Goal: Check status: Check status

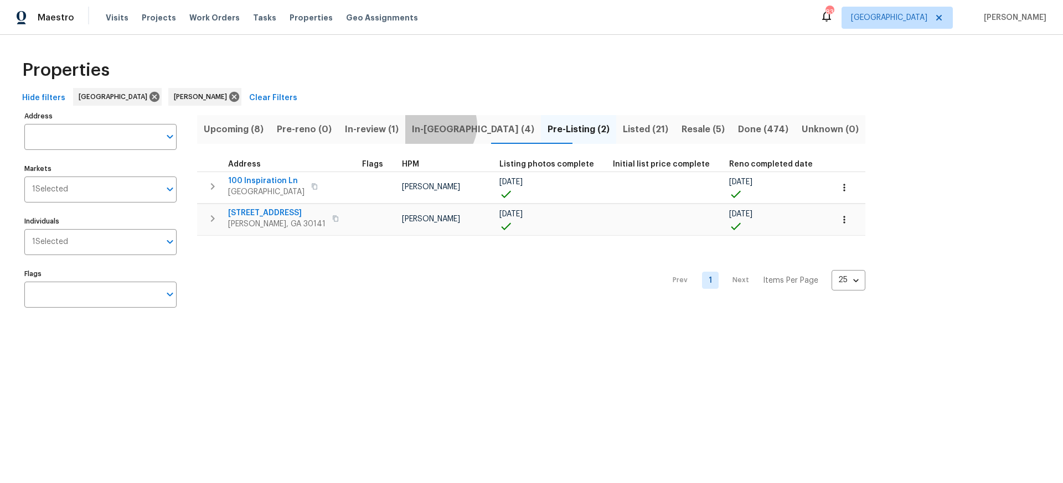
click at [453, 125] on span "In-reno (4)" at bounding box center [473, 129] width 122 height 15
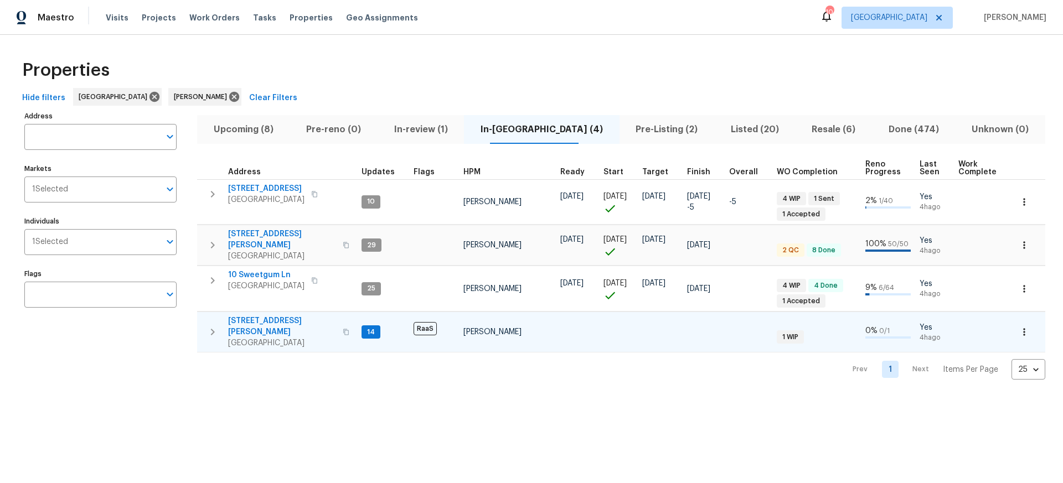
click at [261, 315] on span "[STREET_ADDRESS][PERSON_NAME]" at bounding box center [282, 326] width 108 height 22
click at [283, 236] on span "[STREET_ADDRESS][PERSON_NAME]" at bounding box center [282, 240] width 108 height 22
click at [626, 130] on span "Pre-Listing (2)" at bounding box center [666, 129] width 81 height 15
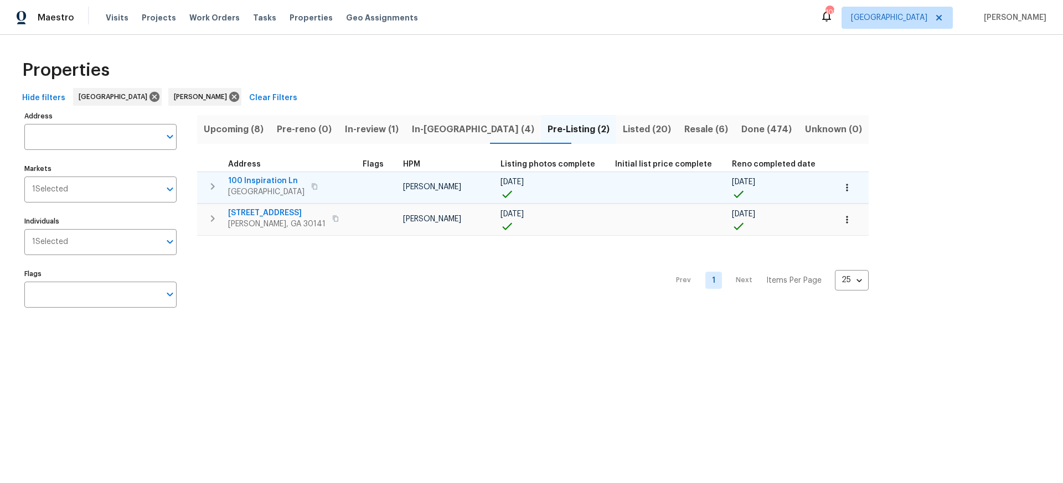
click at [262, 182] on span "100 Inspiration Ln" at bounding box center [266, 180] width 76 height 11
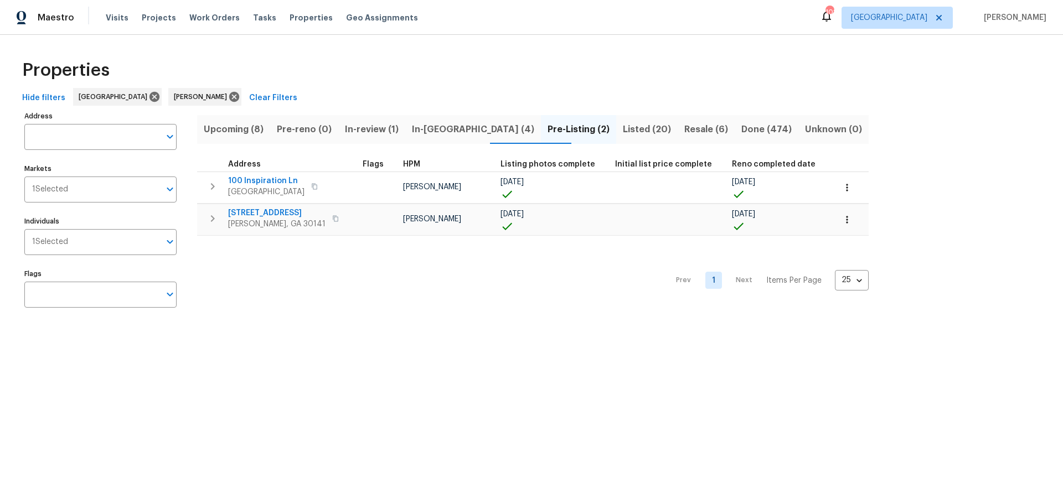
click at [242, 129] on span "Upcoming (8)" at bounding box center [234, 129] width 60 height 15
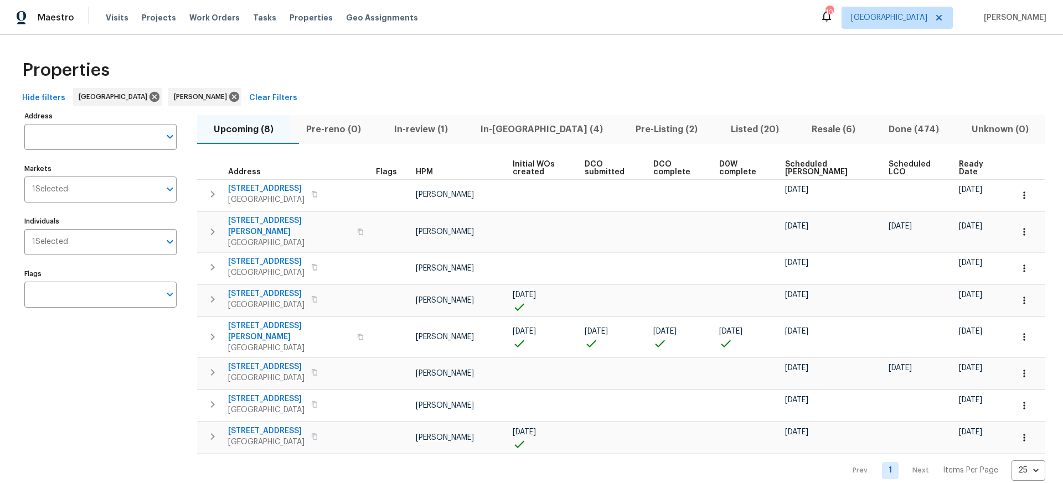
click at [961, 169] on span "Ready Date" at bounding box center [976, 168] width 35 height 15
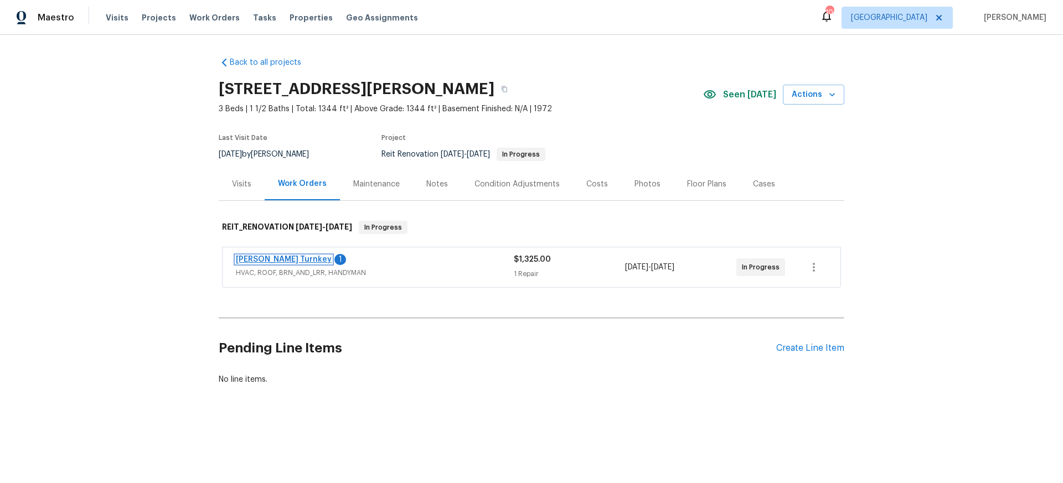
click at [257, 257] on link "Davis Turnkey" at bounding box center [284, 260] width 96 height 8
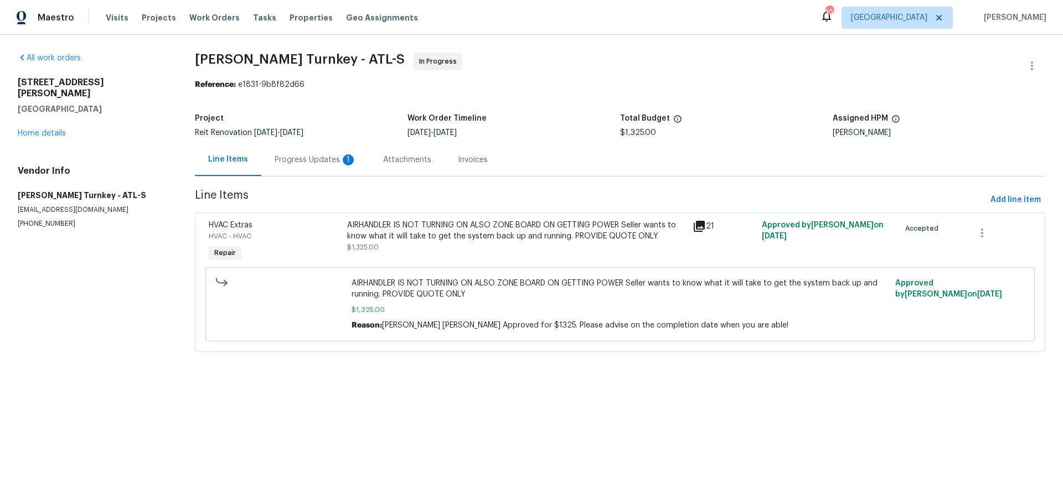
click at [310, 159] on div "Progress Updates 1" at bounding box center [316, 159] width 82 height 11
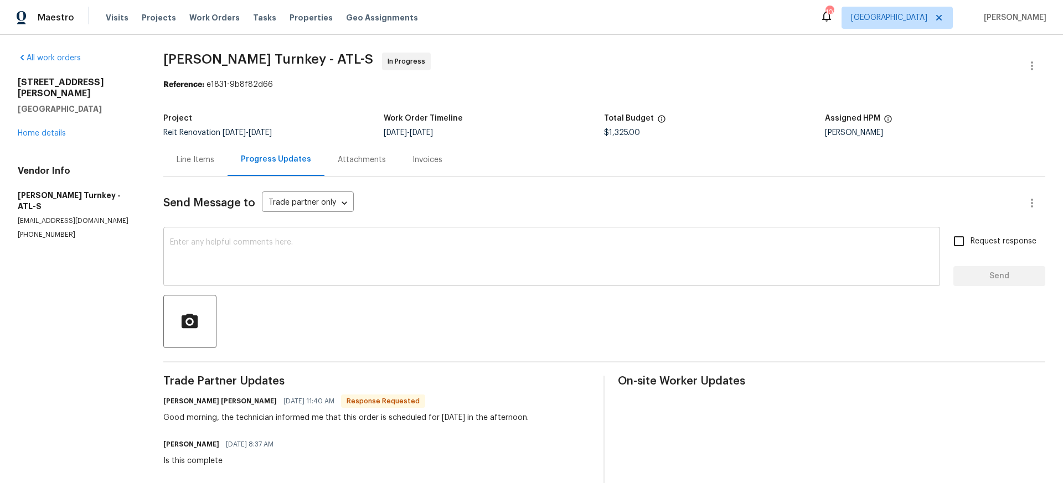
click at [281, 249] on textarea at bounding box center [551, 258] width 763 height 39
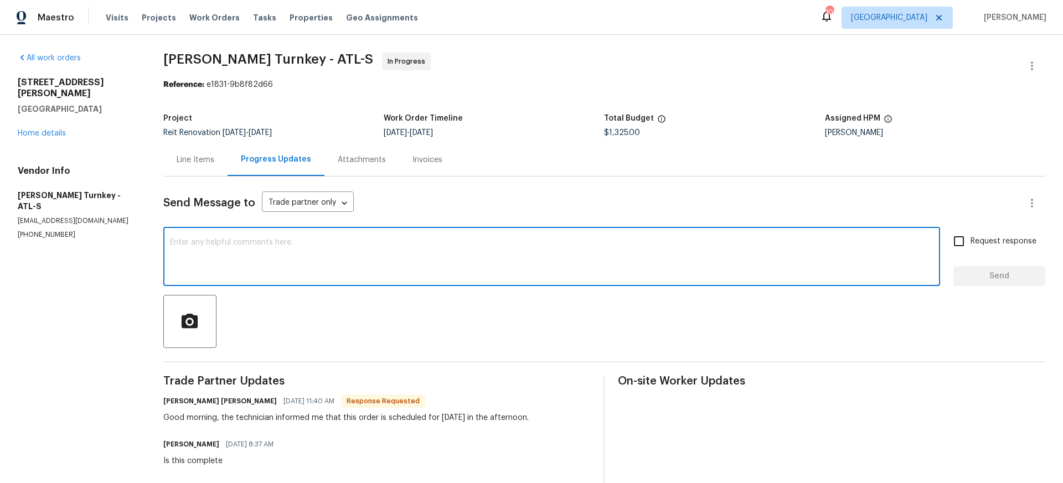
scroll to position [2, 0]
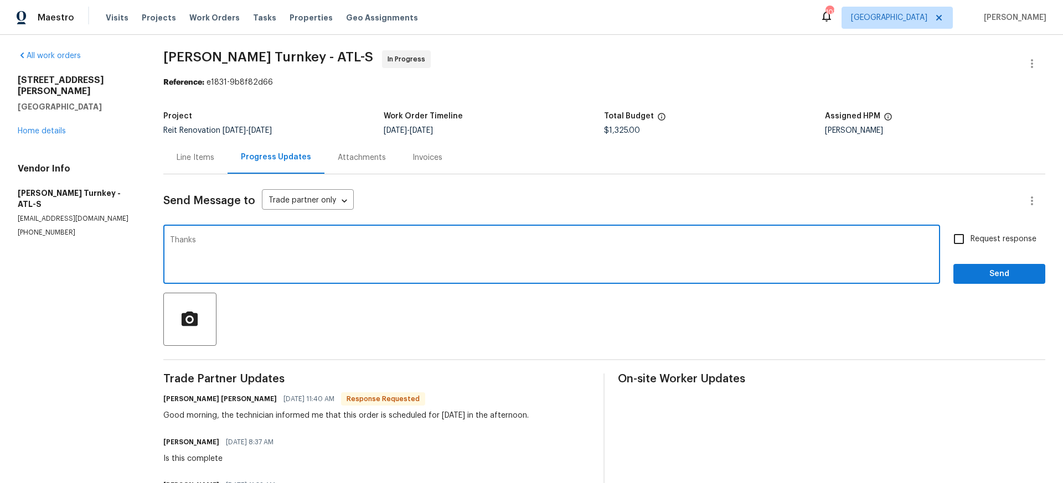
type textarea "Thanks"
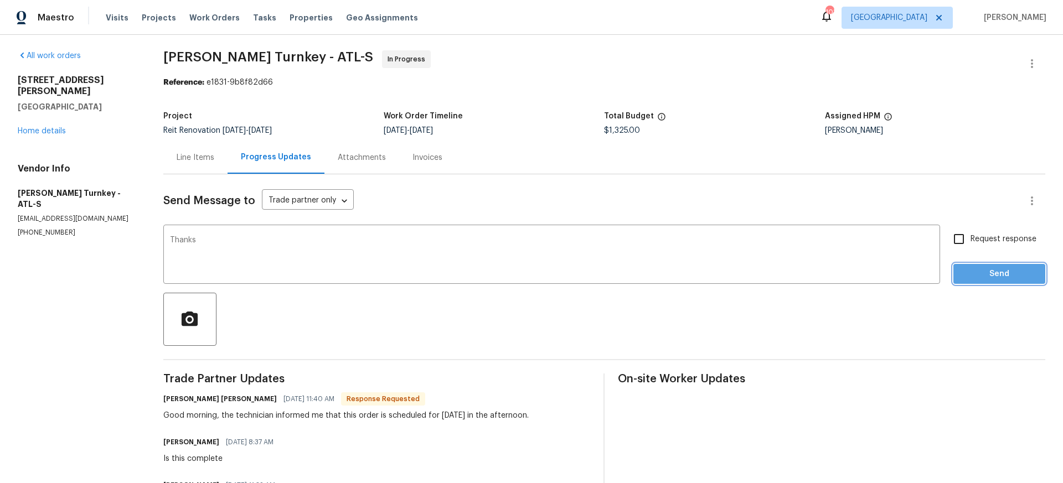
click at [992, 272] on span "Send" at bounding box center [999, 274] width 74 height 14
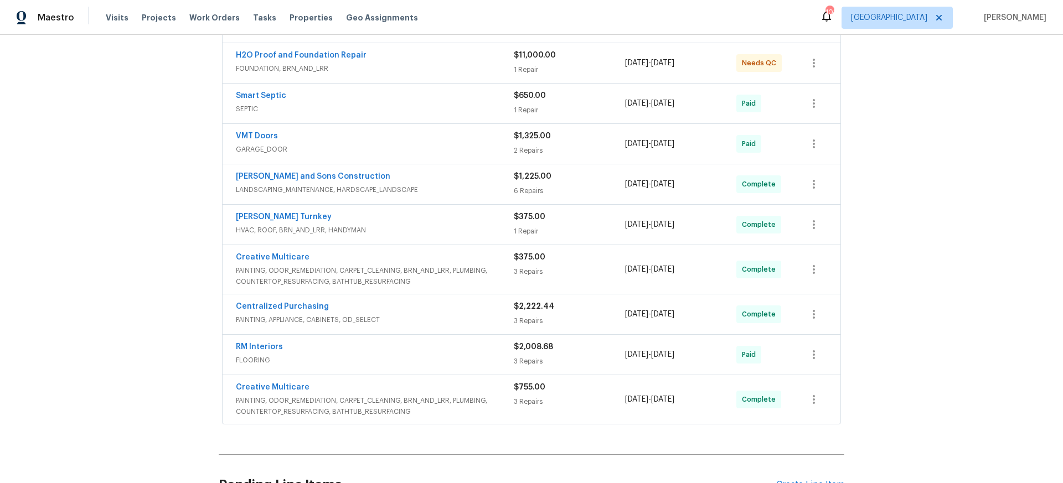
scroll to position [251, 0]
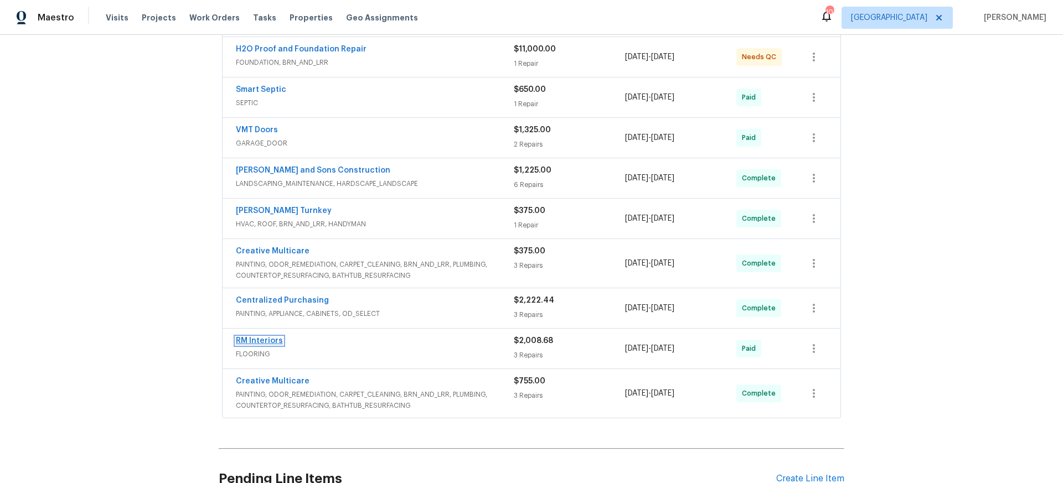
click at [257, 341] on link "RM Interiors" at bounding box center [259, 341] width 47 height 8
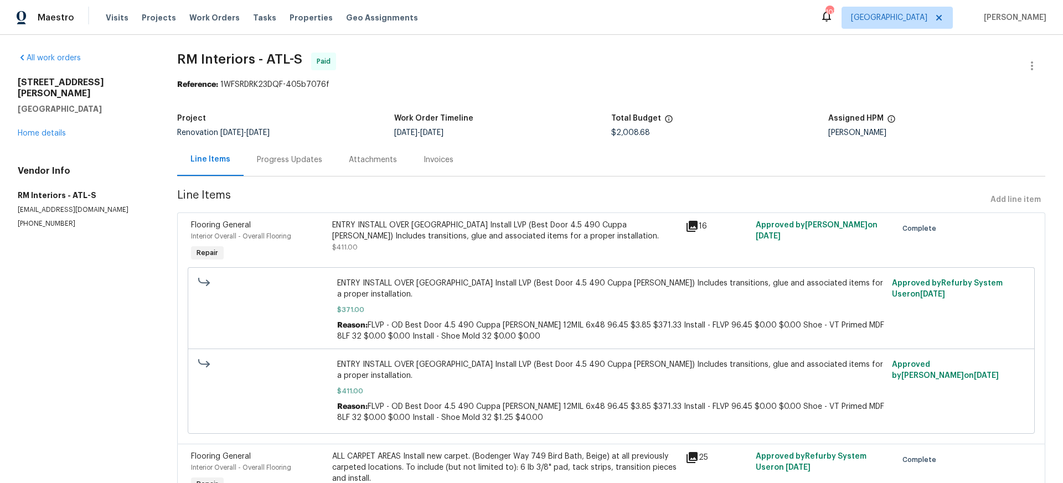
click at [296, 157] on div "Progress Updates" at bounding box center [289, 159] width 65 height 11
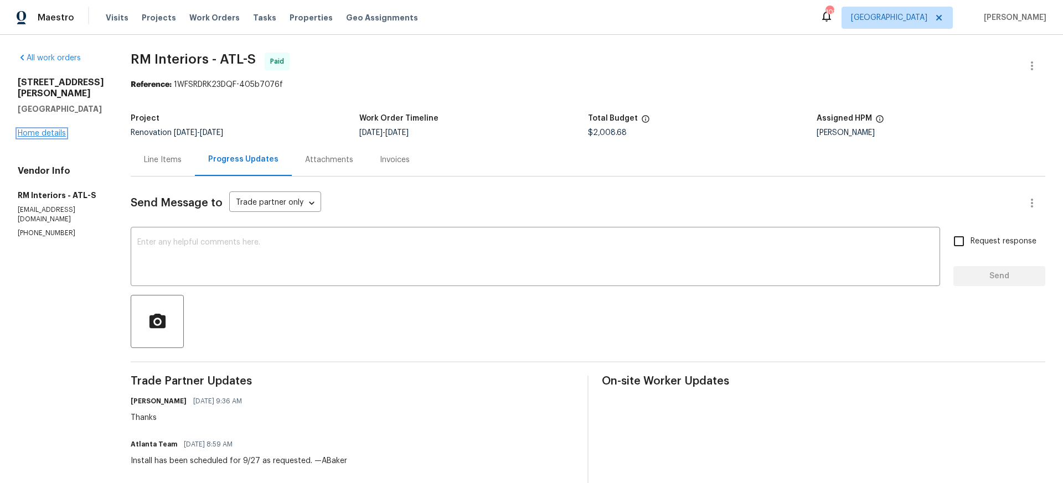
click at [46, 133] on link "Home details" at bounding box center [42, 134] width 48 height 8
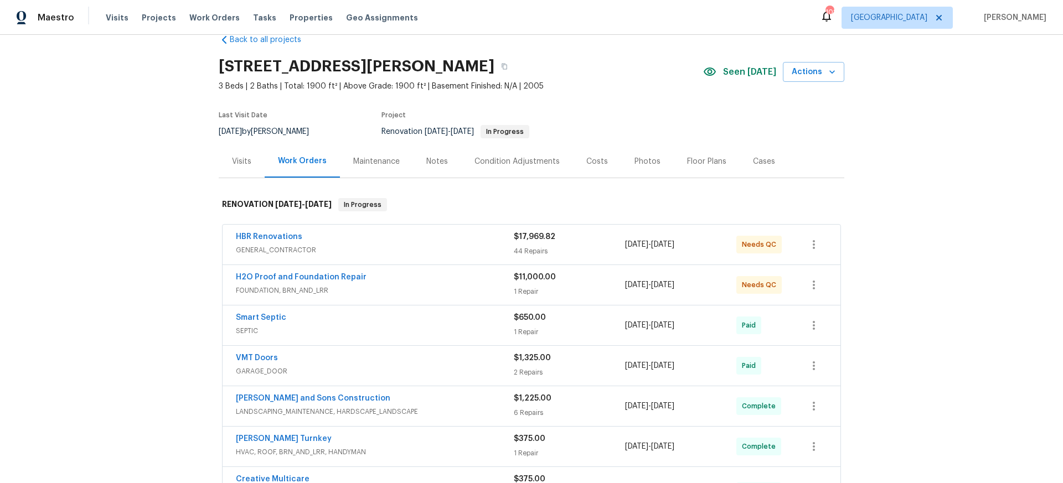
scroll to position [11, 0]
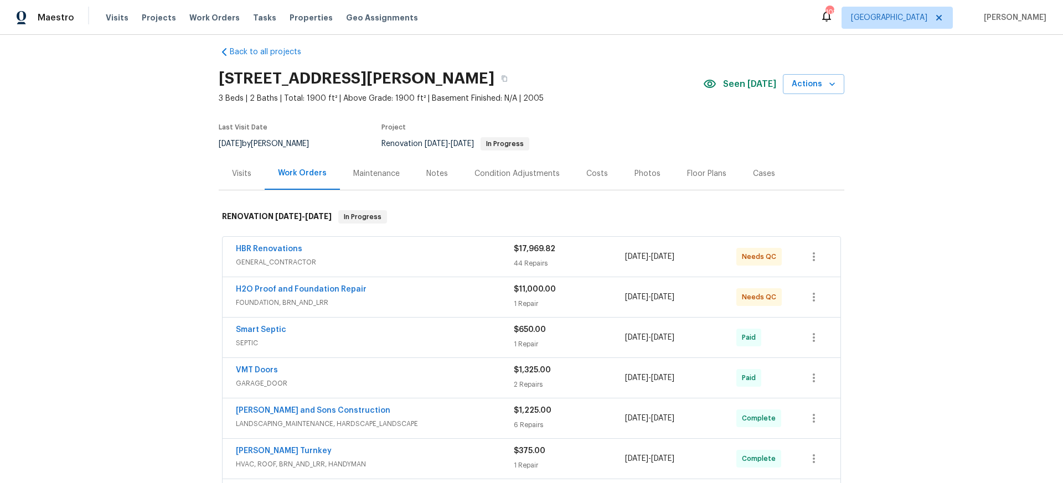
click at [594, 170] on div "Costs" at bounding box center [597, 173] width 22 height 11
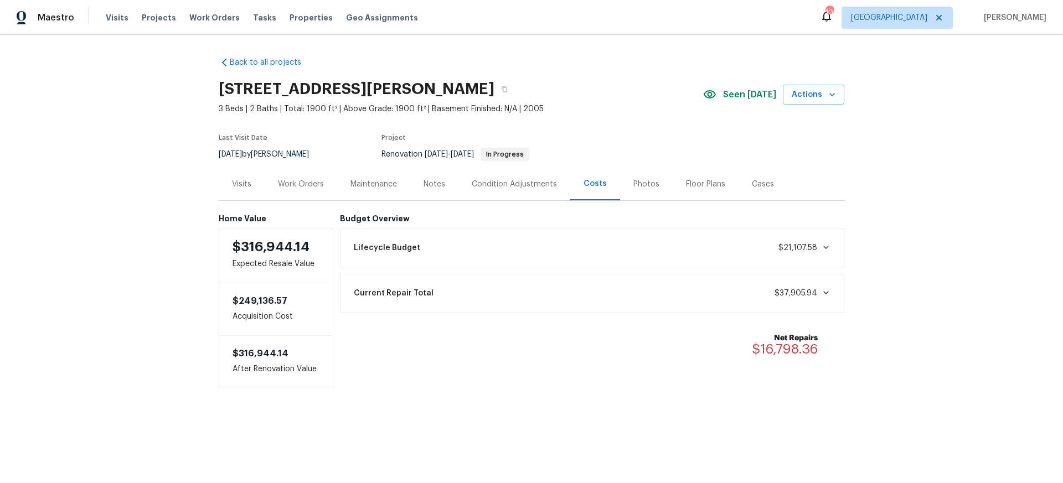
click at [301, 184] on div "Work Orders" at bounding box center [301, 184] width 46 height 11
